Goal: Task Accomplishment & Management: Use online tool/utility

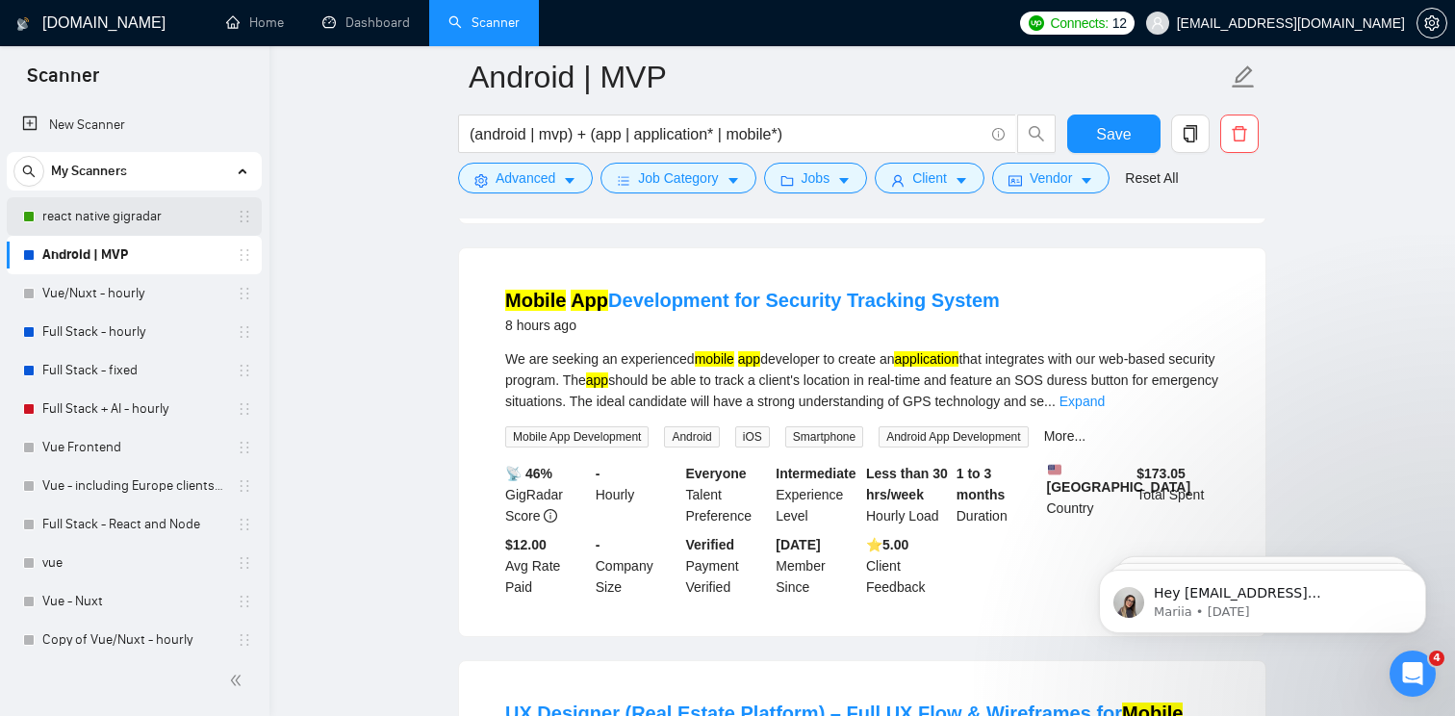
click at [147, 215] on link "react native gigradar" at bounding box center [133, 216] width 183 height 39
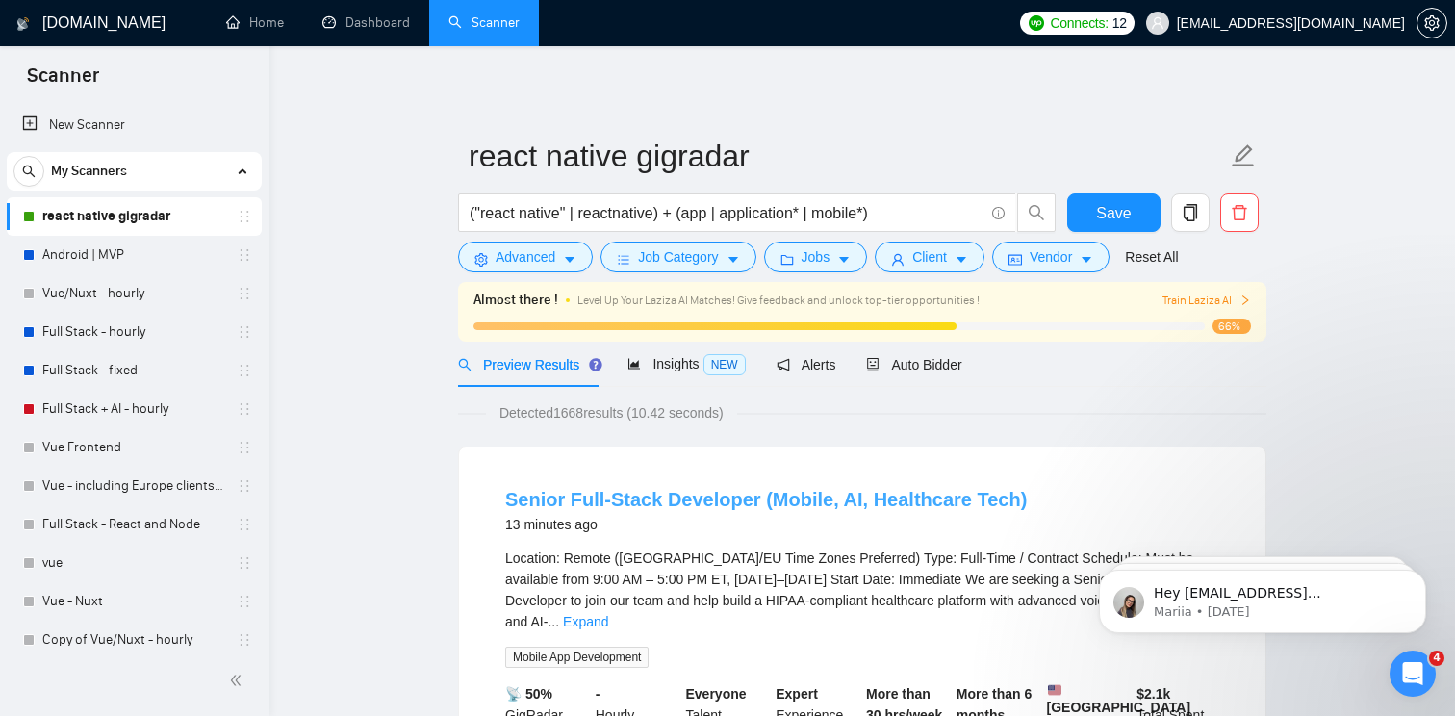
click at [750, 502] on link "Senior Full-Stack Developer (Mobile, AI, Healthcare Tech)" at bounding box center [766, 499] width 522 height 21
click at [131, 263] on link "Android | MVP" at bounding box center [133, 255] width 183 height 39
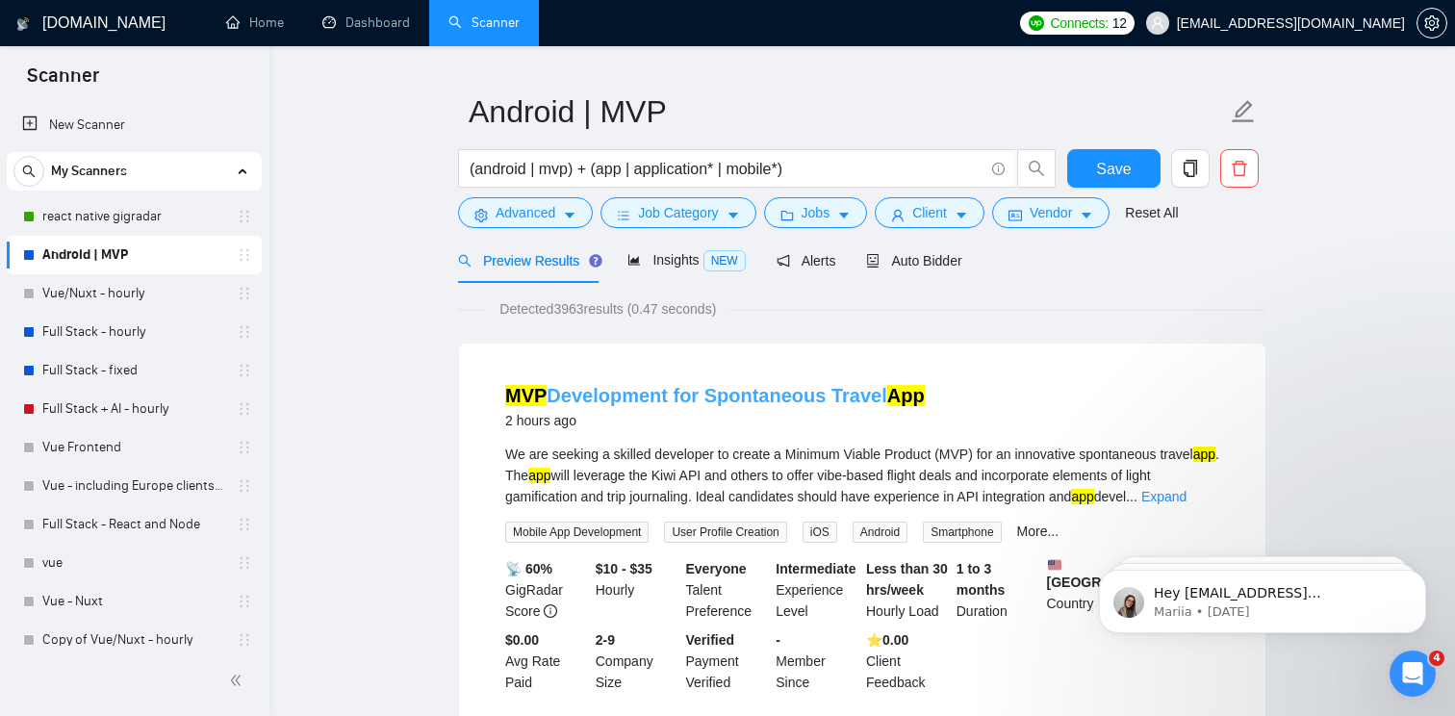
scroll to position [61, 0]
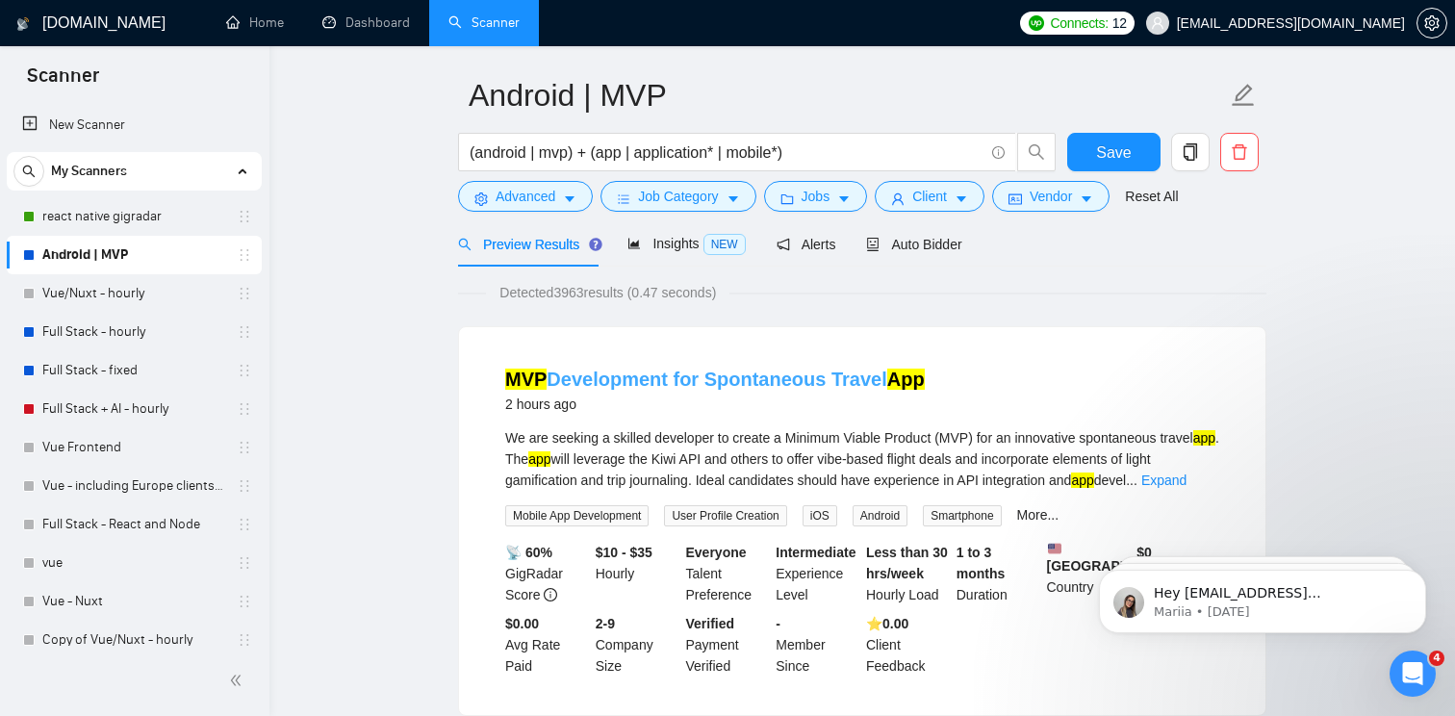
click at [676, 380] on link "MVP Development for Spontaneous Travel App" at bounding box center [715, 379] width 420 height 21
click at [674, 249] on span "Insights NEW" at bounding box center [686, 243] width 117 height 15
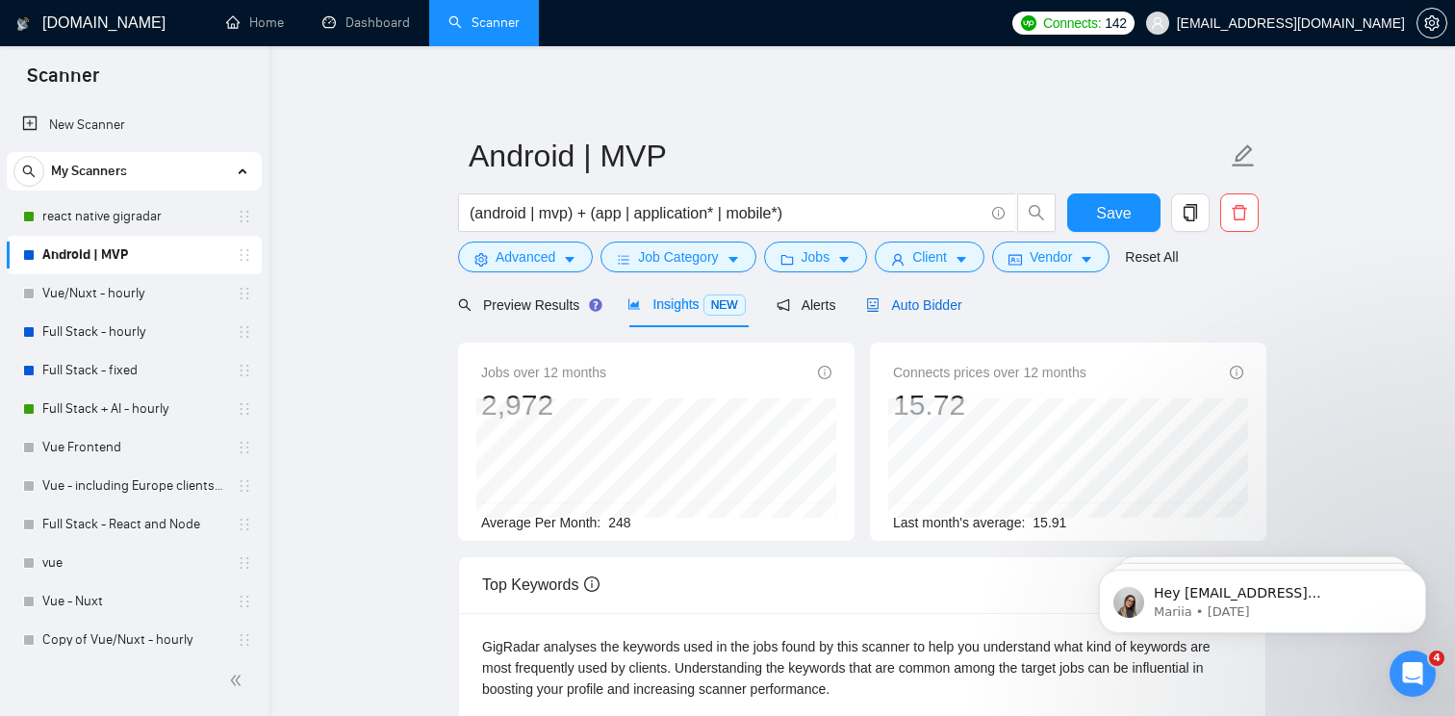
click at [923, 309] on span "Auto Bidder" at bounding box center [913, 304] width 95 height 15
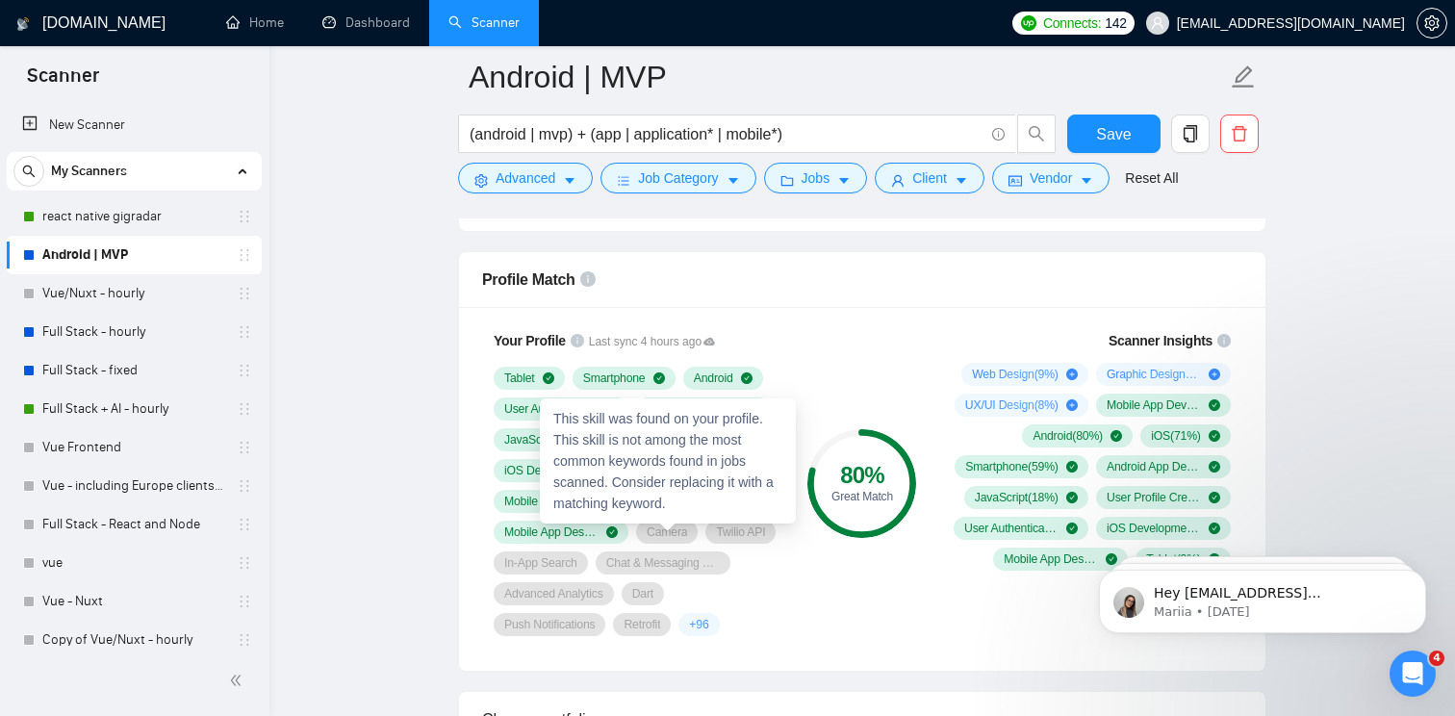
scroll to position [1220, 0]
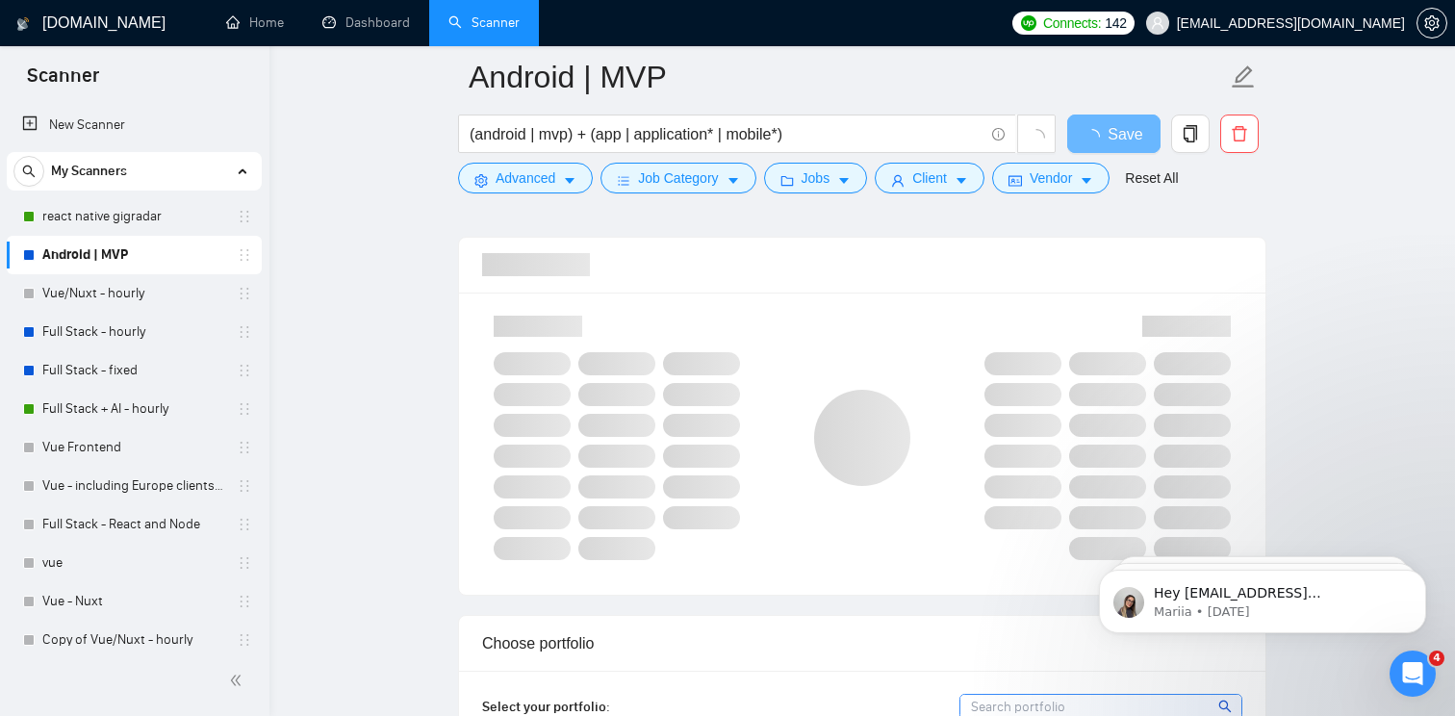
scroll to position [1236, 0]
click at [119, 213] on link "react native gigradar" at bounding box center [133, 216] width 183 height 39
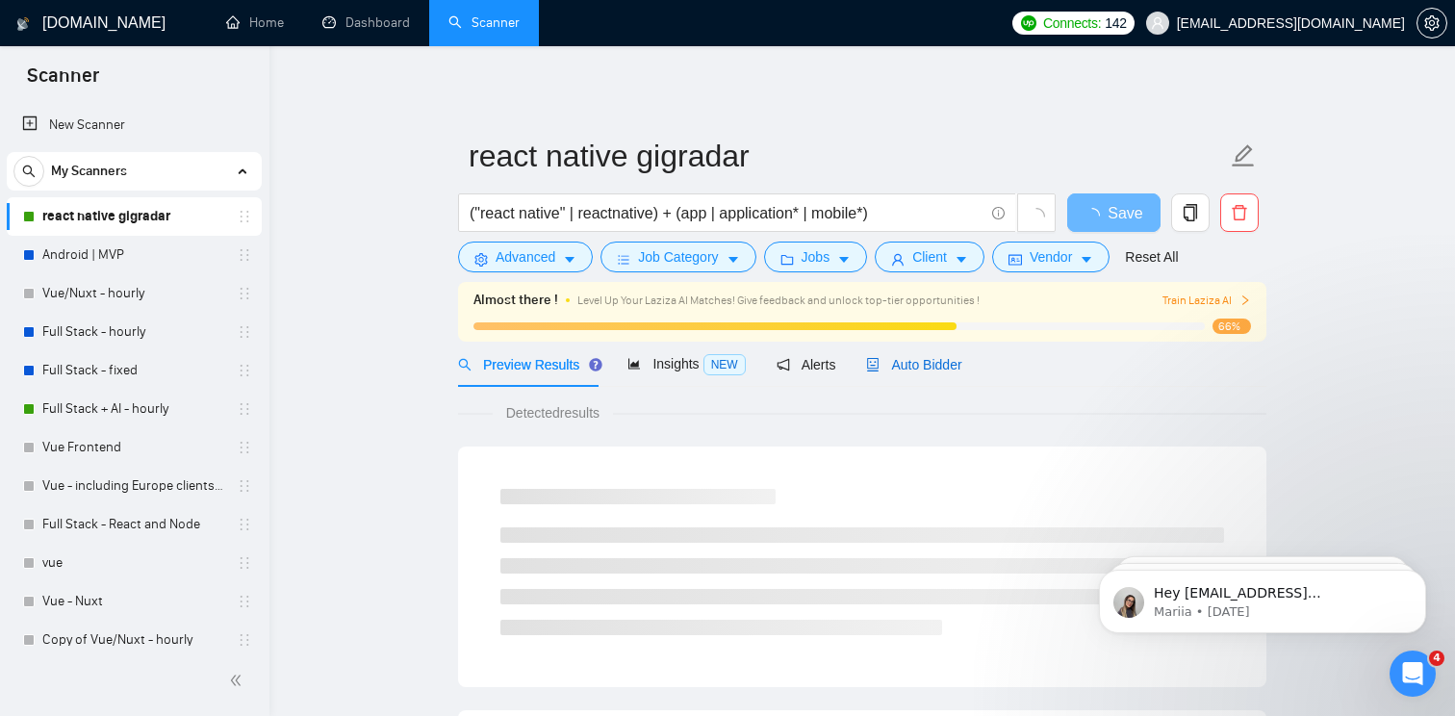
click at [907, 358] on span "Auto Bidder" at bounding box center [913, 364] width 95 height 15
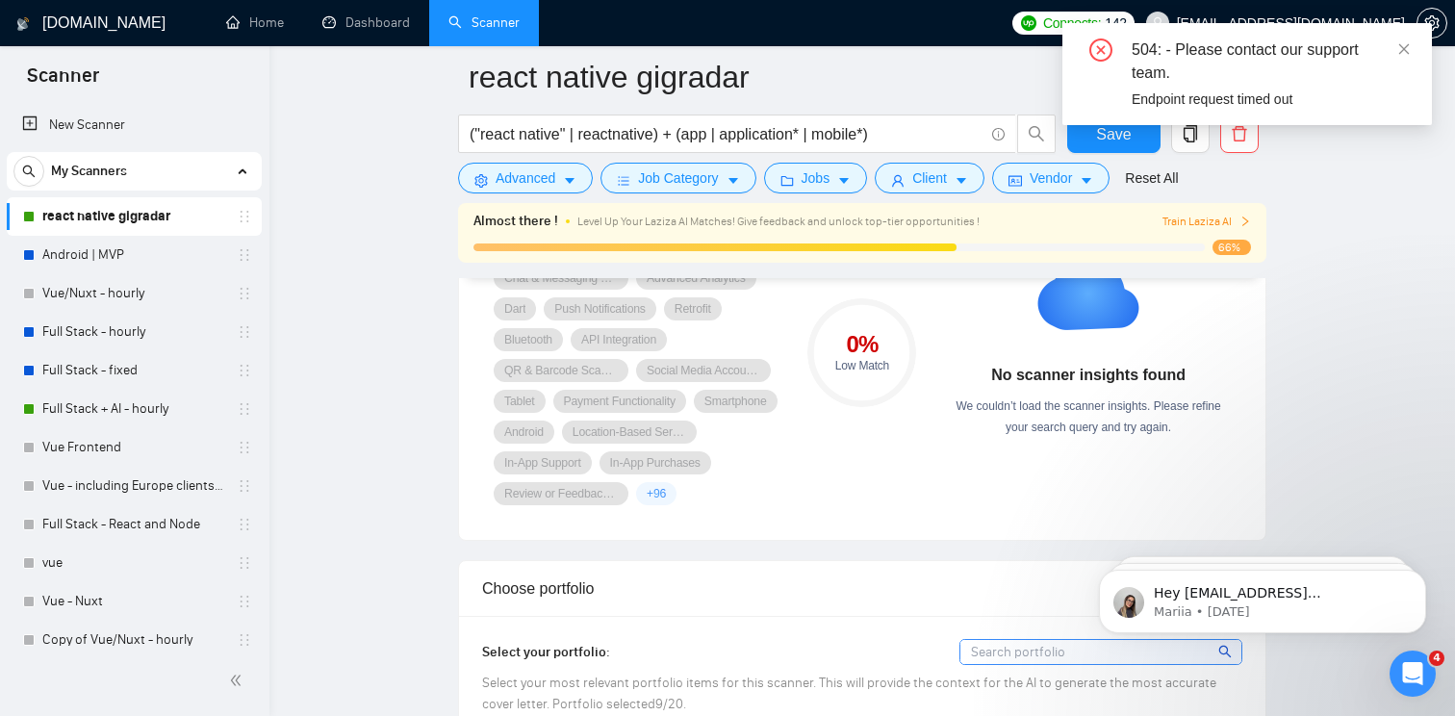
scroll to position [1419, 0]
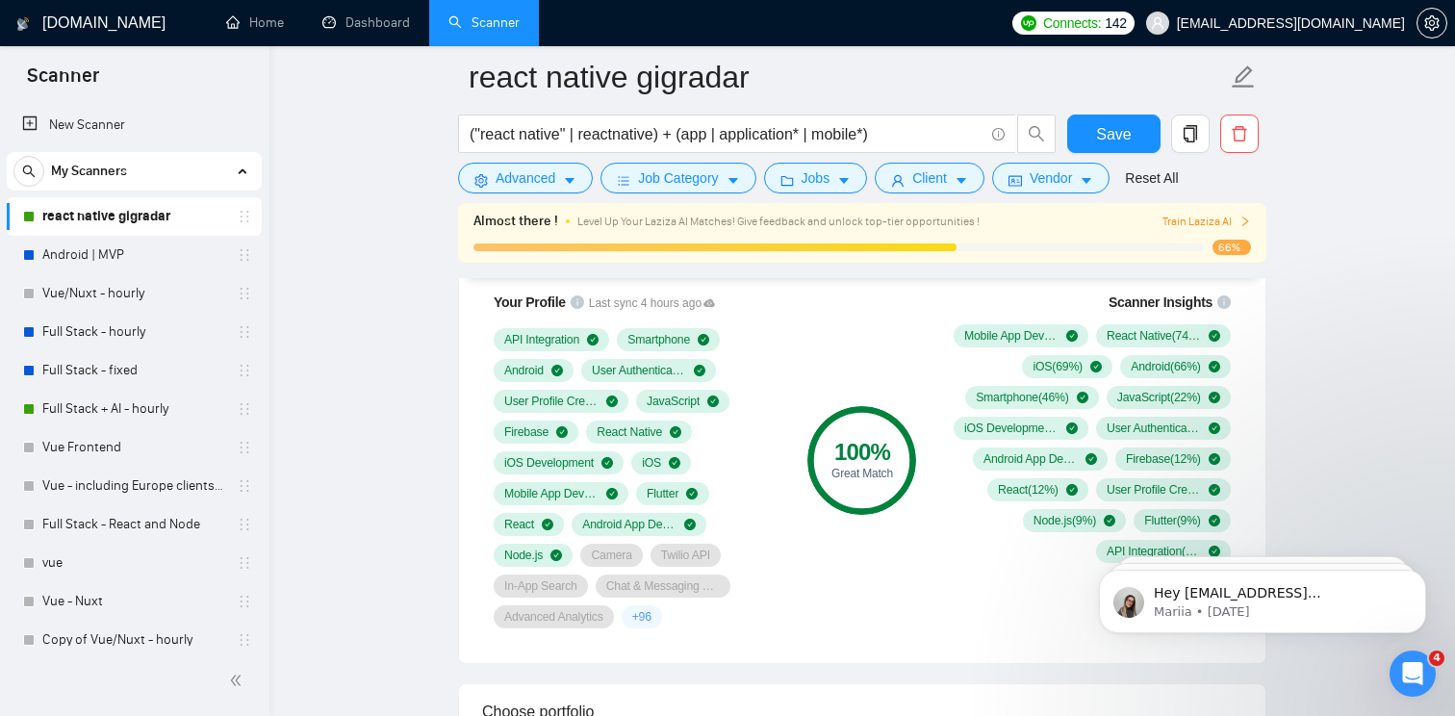
scroll to position [1332, 0]
